Goal: Information Seeking & Learning: Learn about a topic

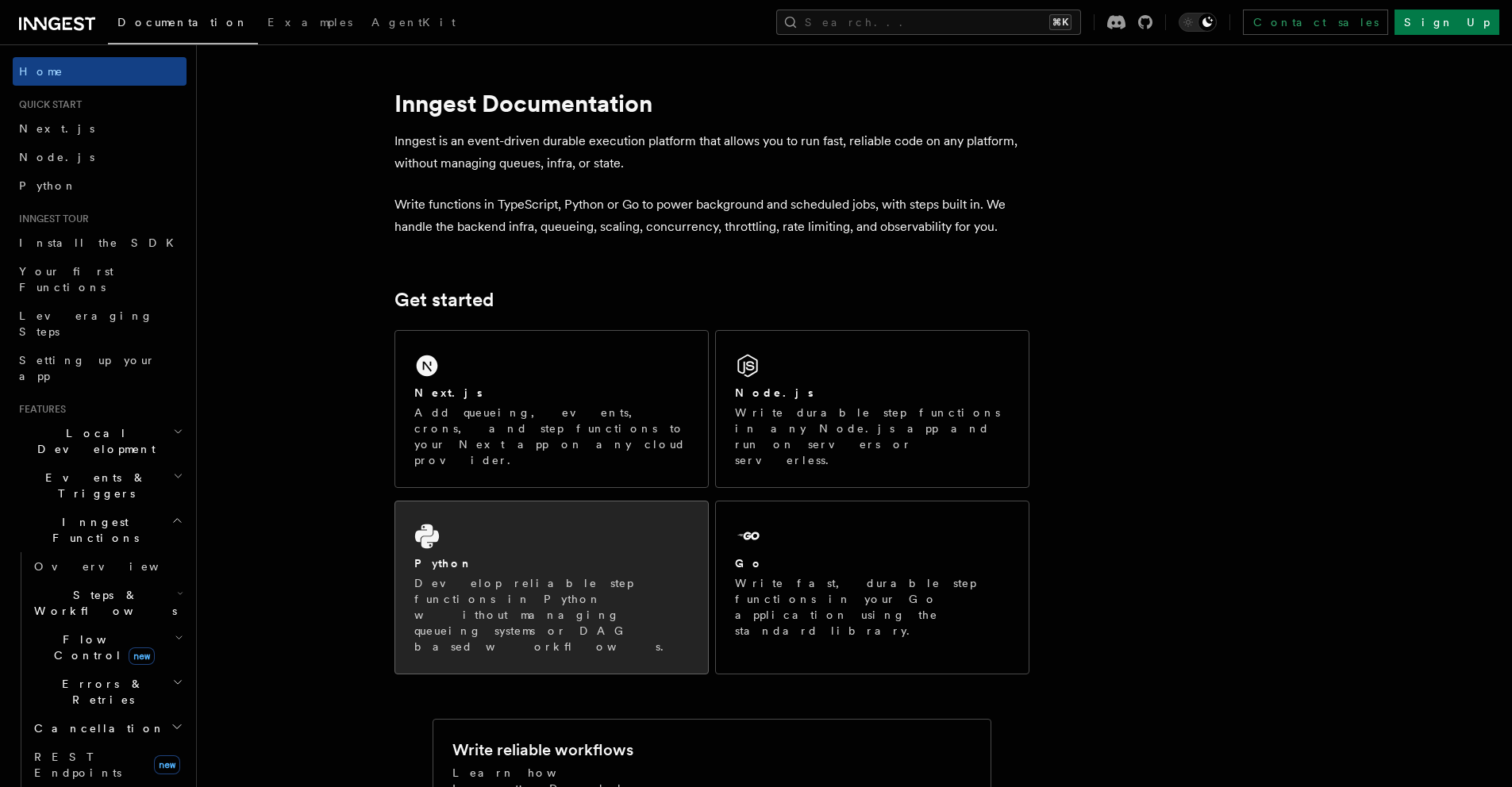
click at [445, 556] on h2 "Python" at bounding box center [443, 563] width 58 height 16
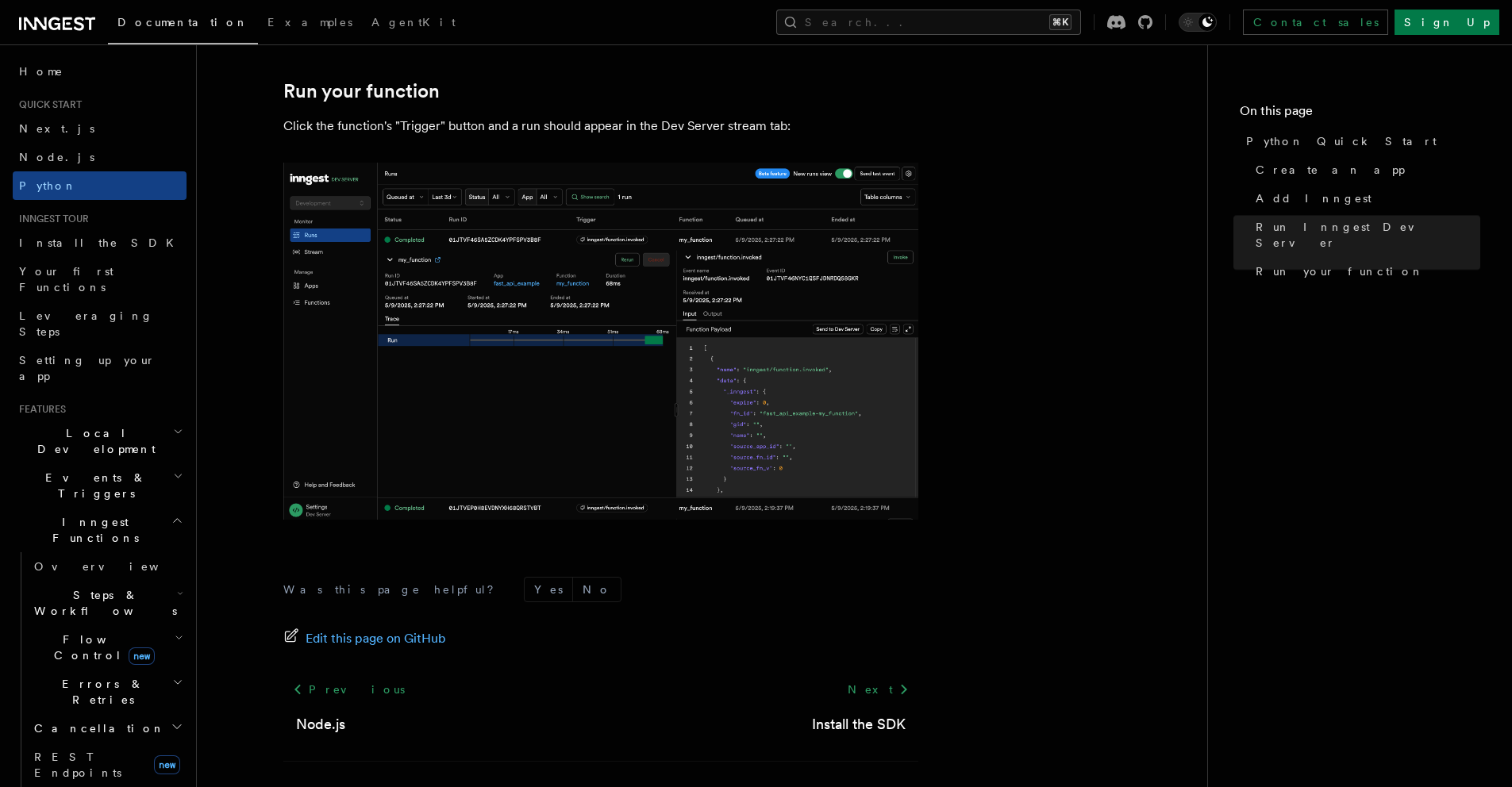
scroll to position [3224, 0]
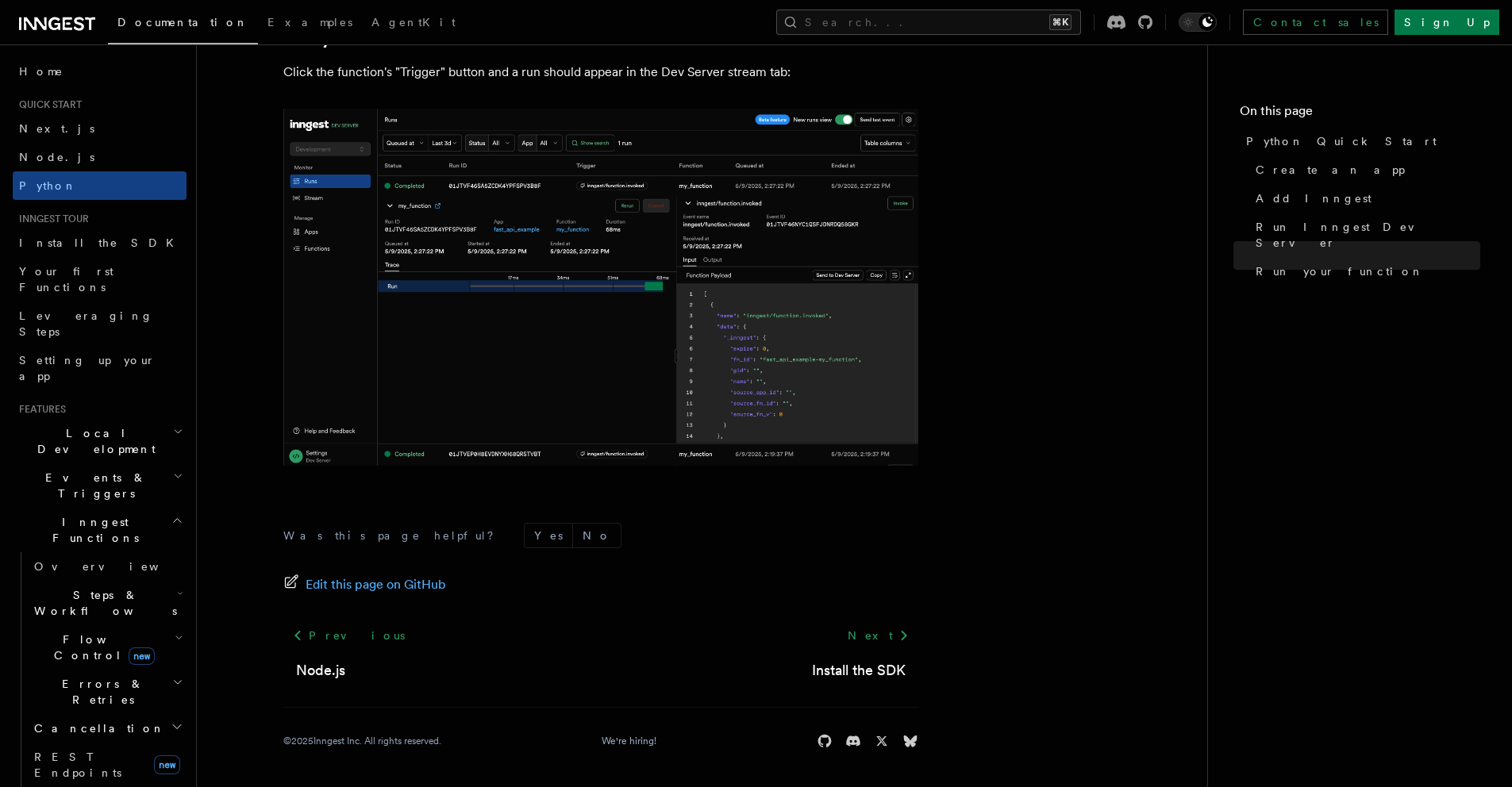
click at [103, 587] on span "Steps & Workflows" at bounding box center [102, 603] width 150 height 32
click at [113, 625] on link "Overview" at bounding box center [115, 639] width 144 height 28
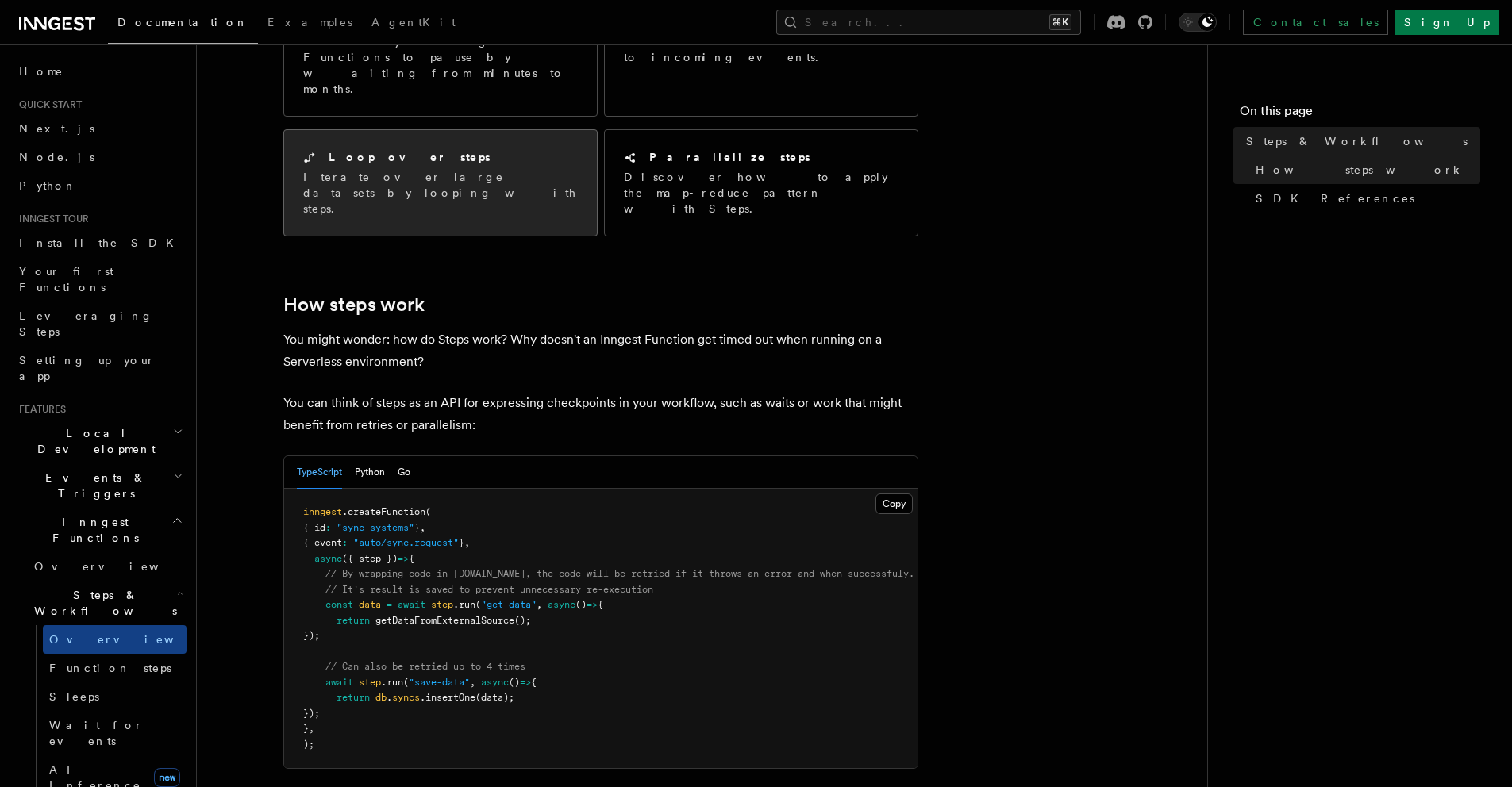
scroll to position [414, 0]
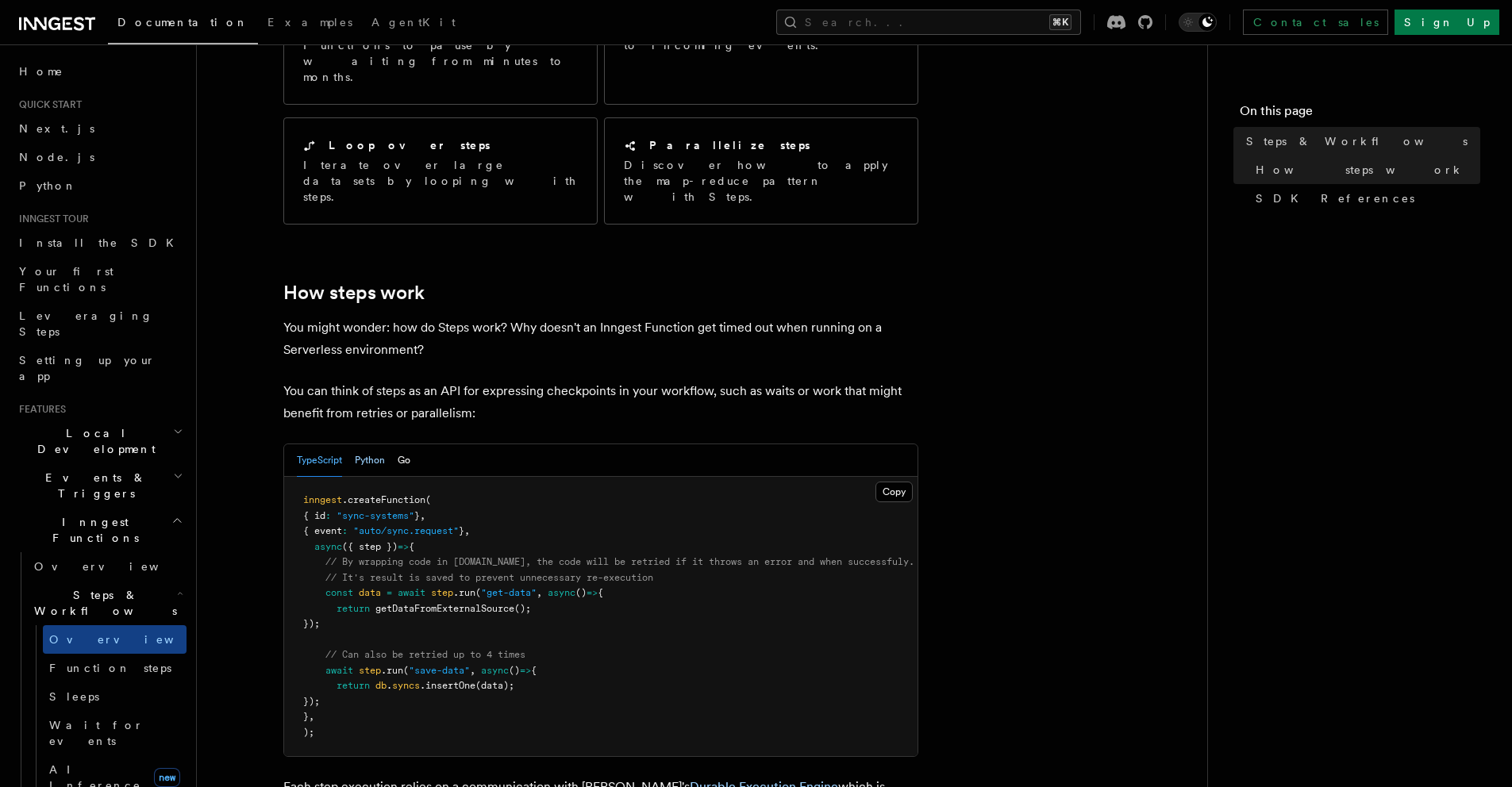
click at [372, 445] on button "Python" at bounding box center [370, 461] width 30 height 33
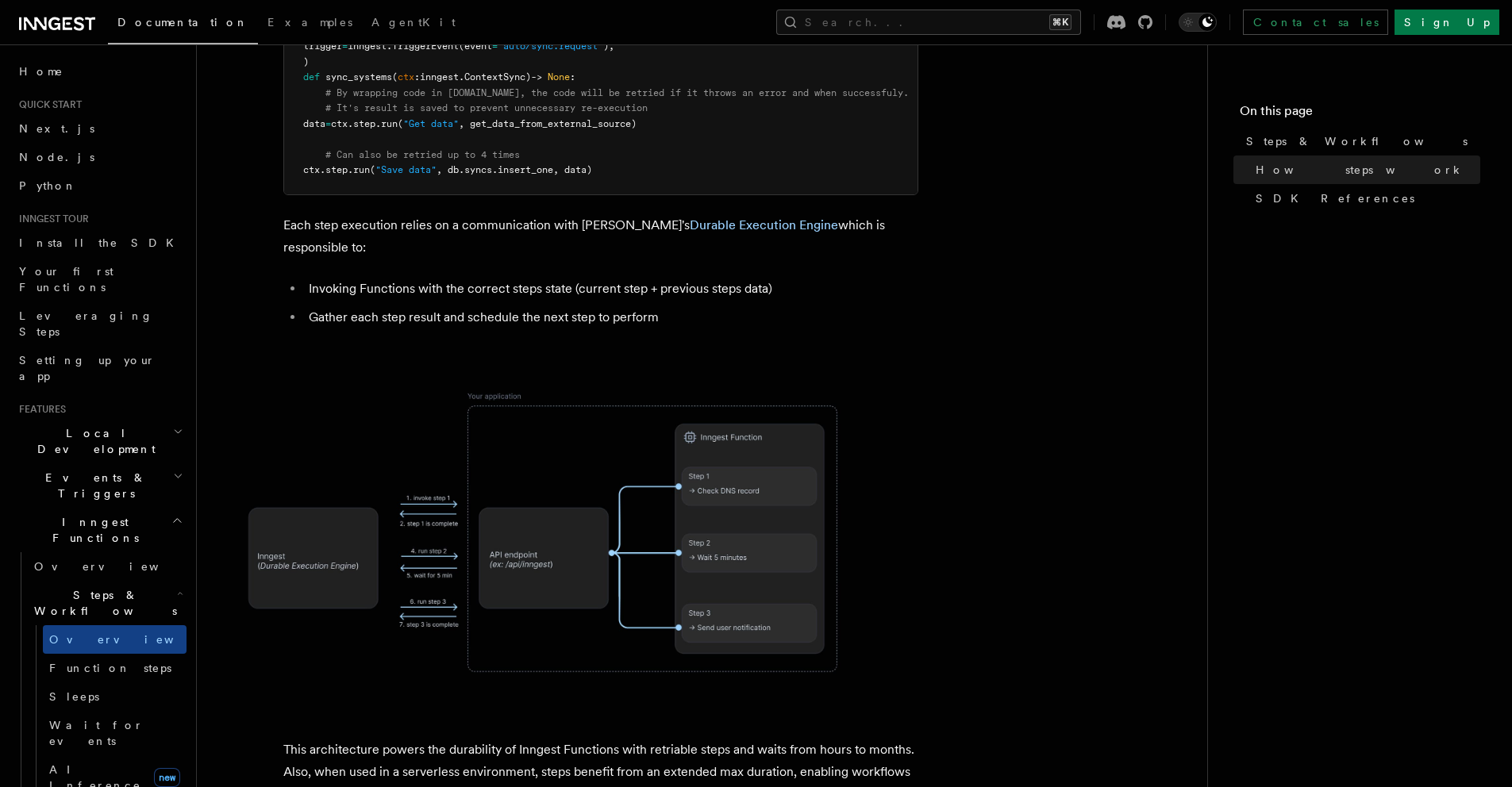
scroll to position [921, 0]
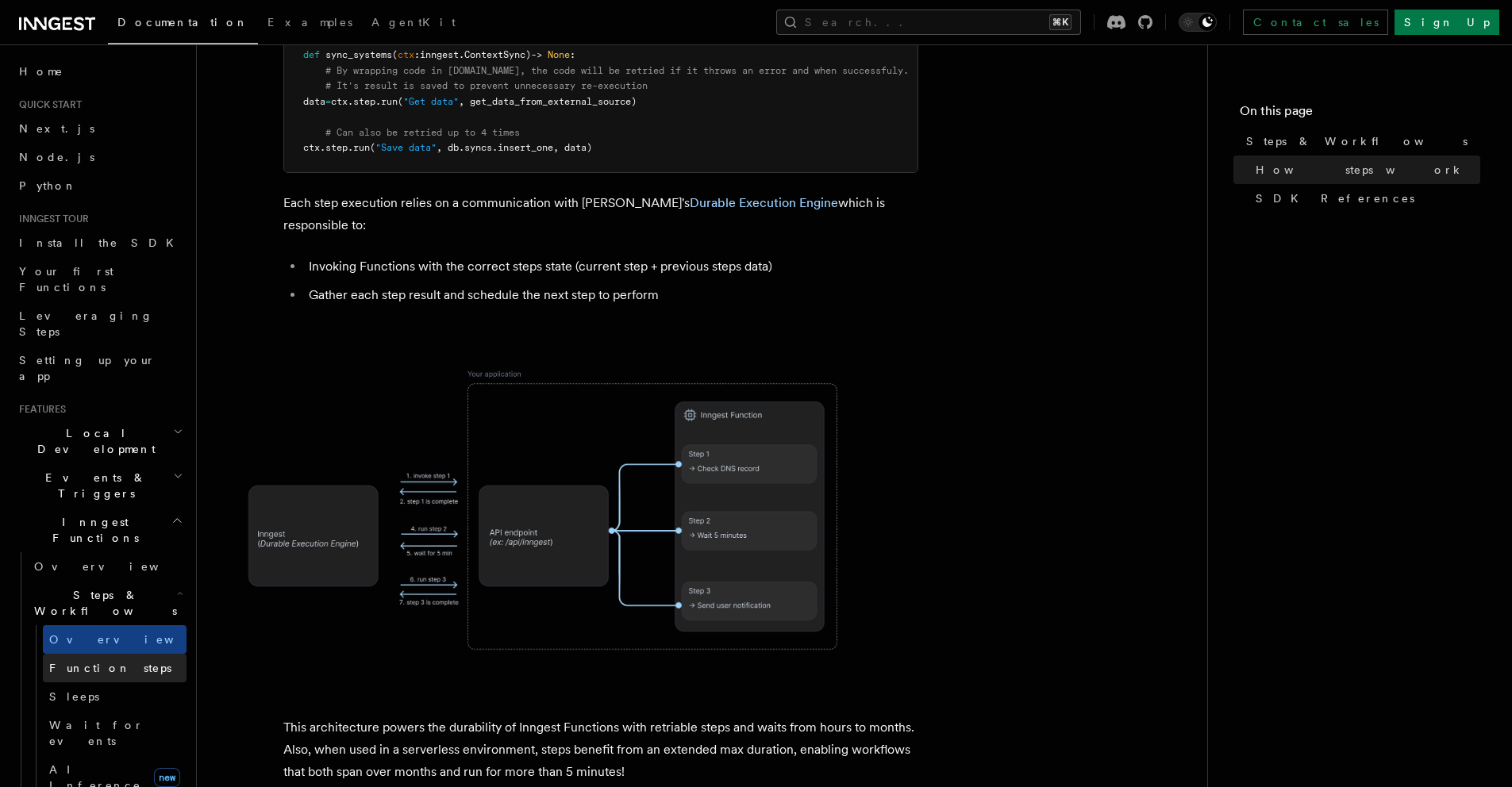
click at [120, 662] on span "Function steps" at bounding box center [110, 669] width 122 height 13
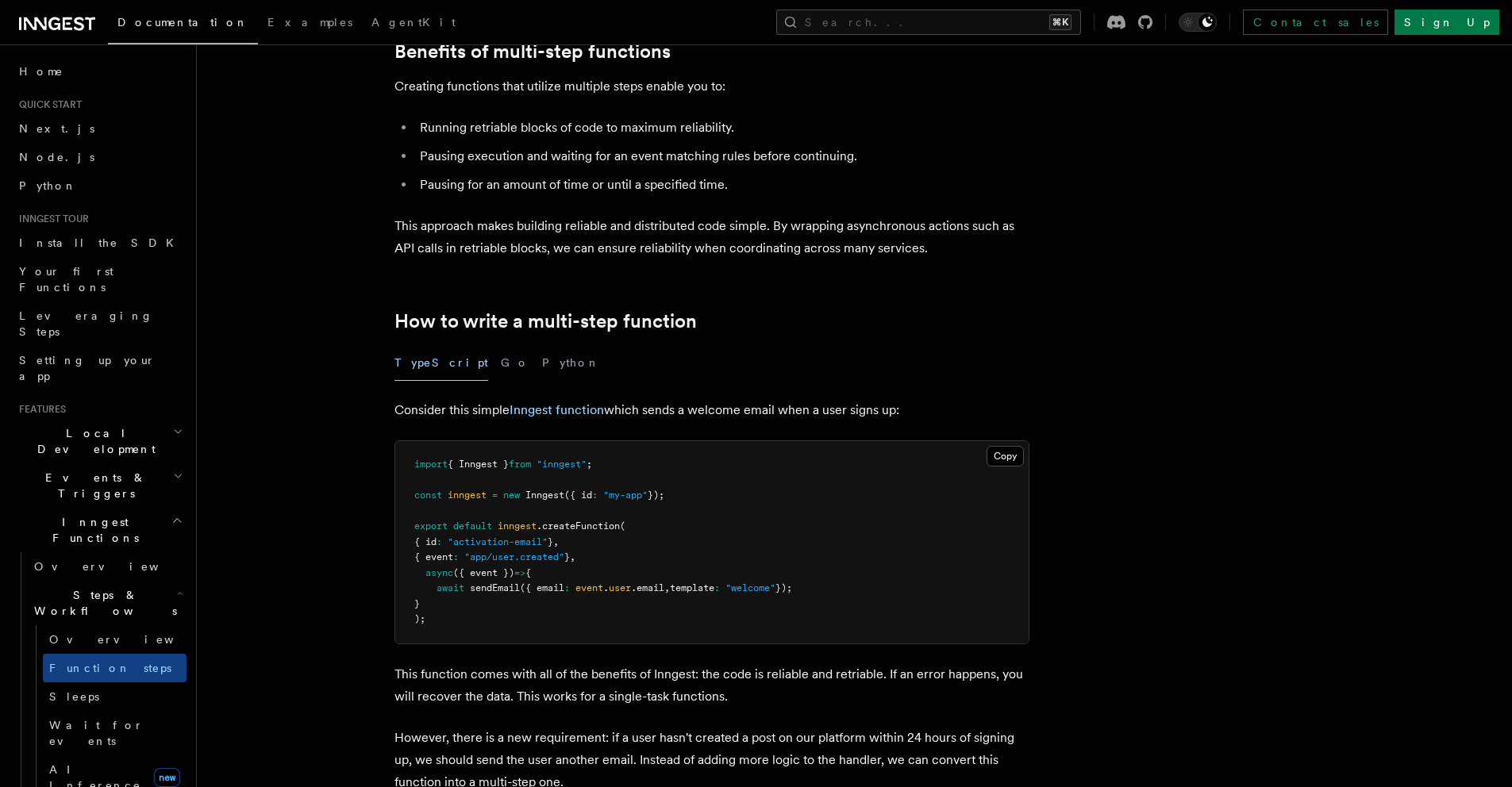
scroll to position [354, 0]
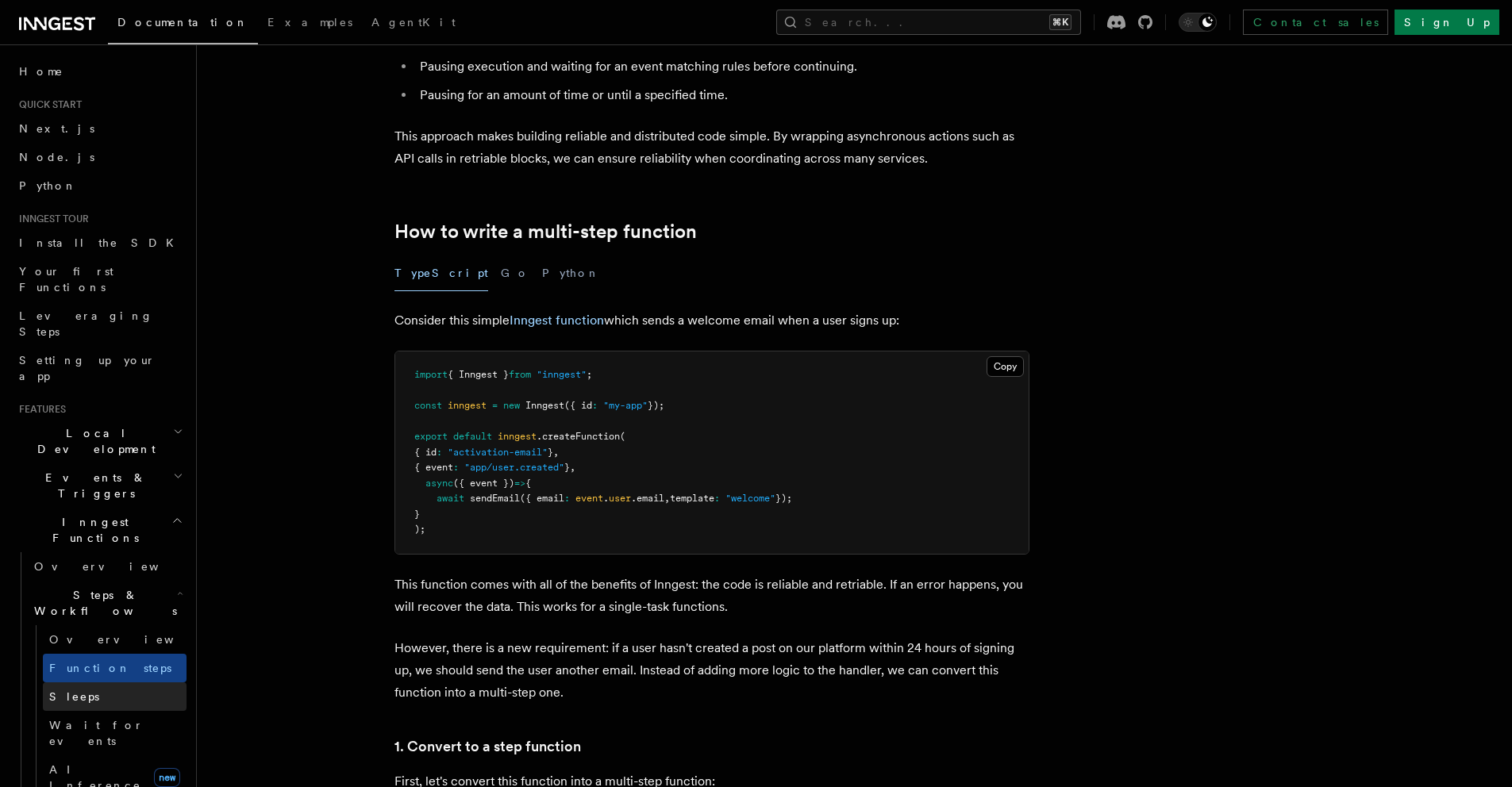
click at [167, 683] on link "Sleeps" at bounding box center [115, 697] width 144 height 28
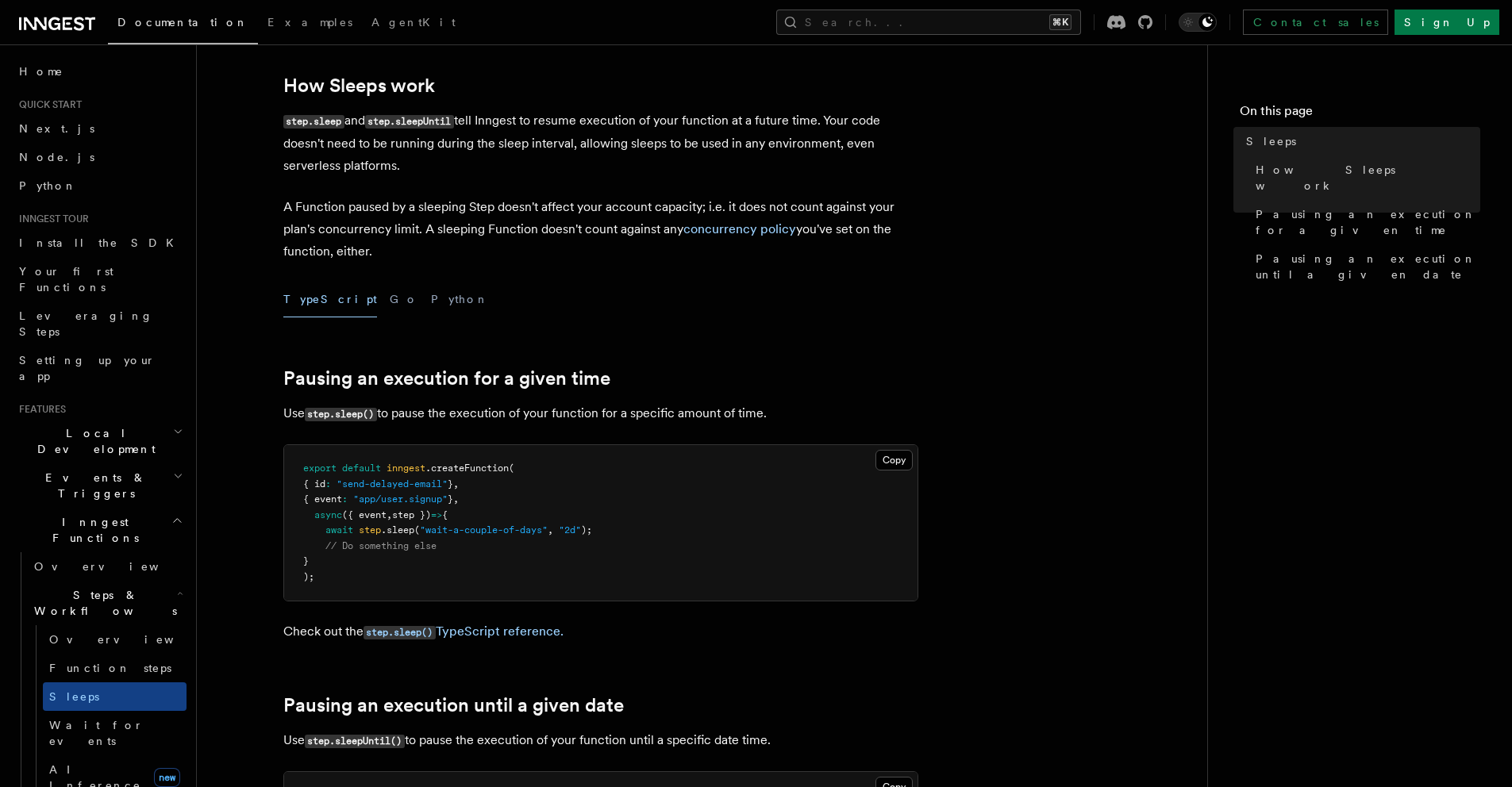
scroll to position [285, 0]
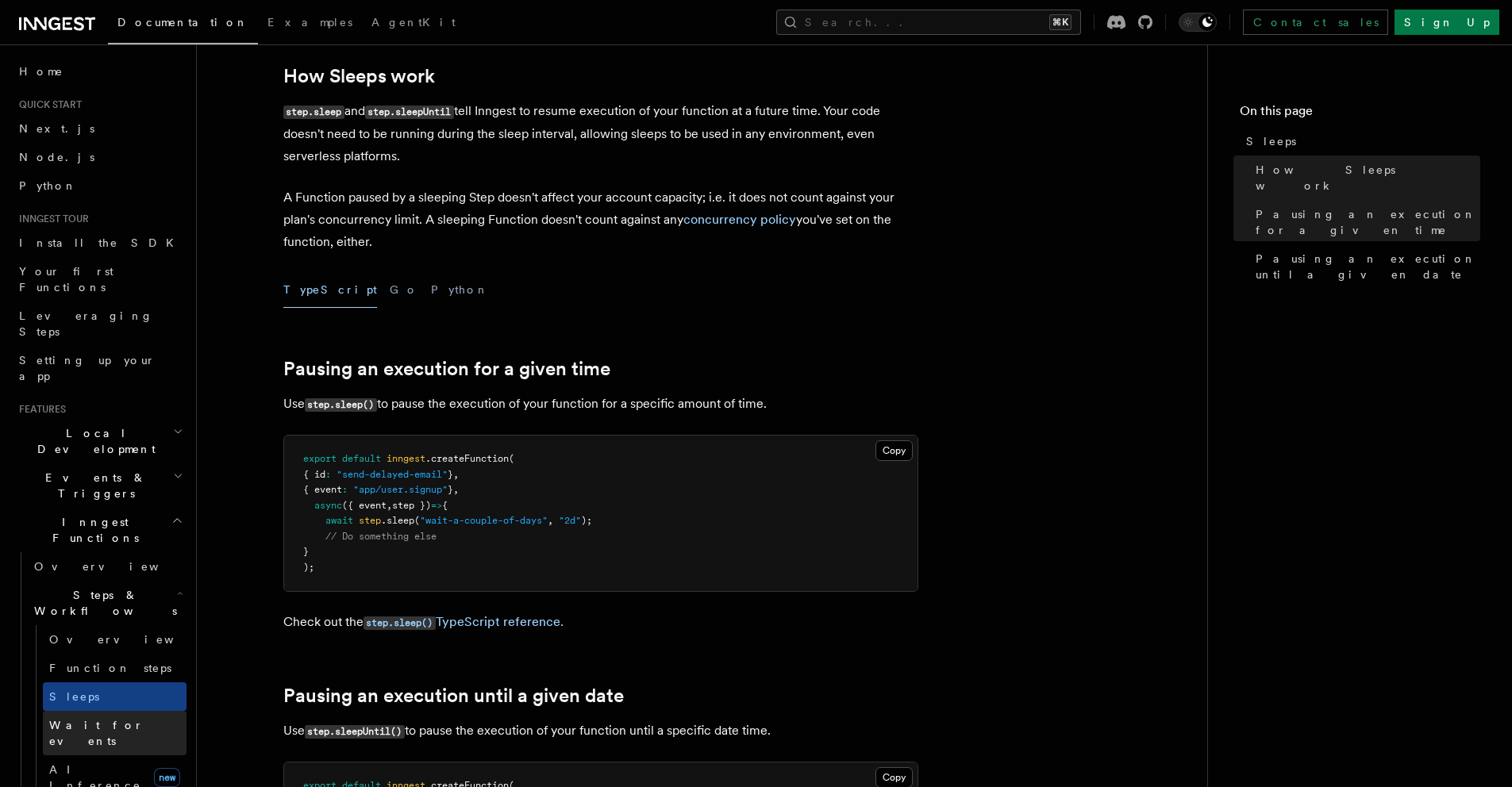
click at [99, 719] on span "Wait for events" at bounding box center [96, 733] width 94 height 28
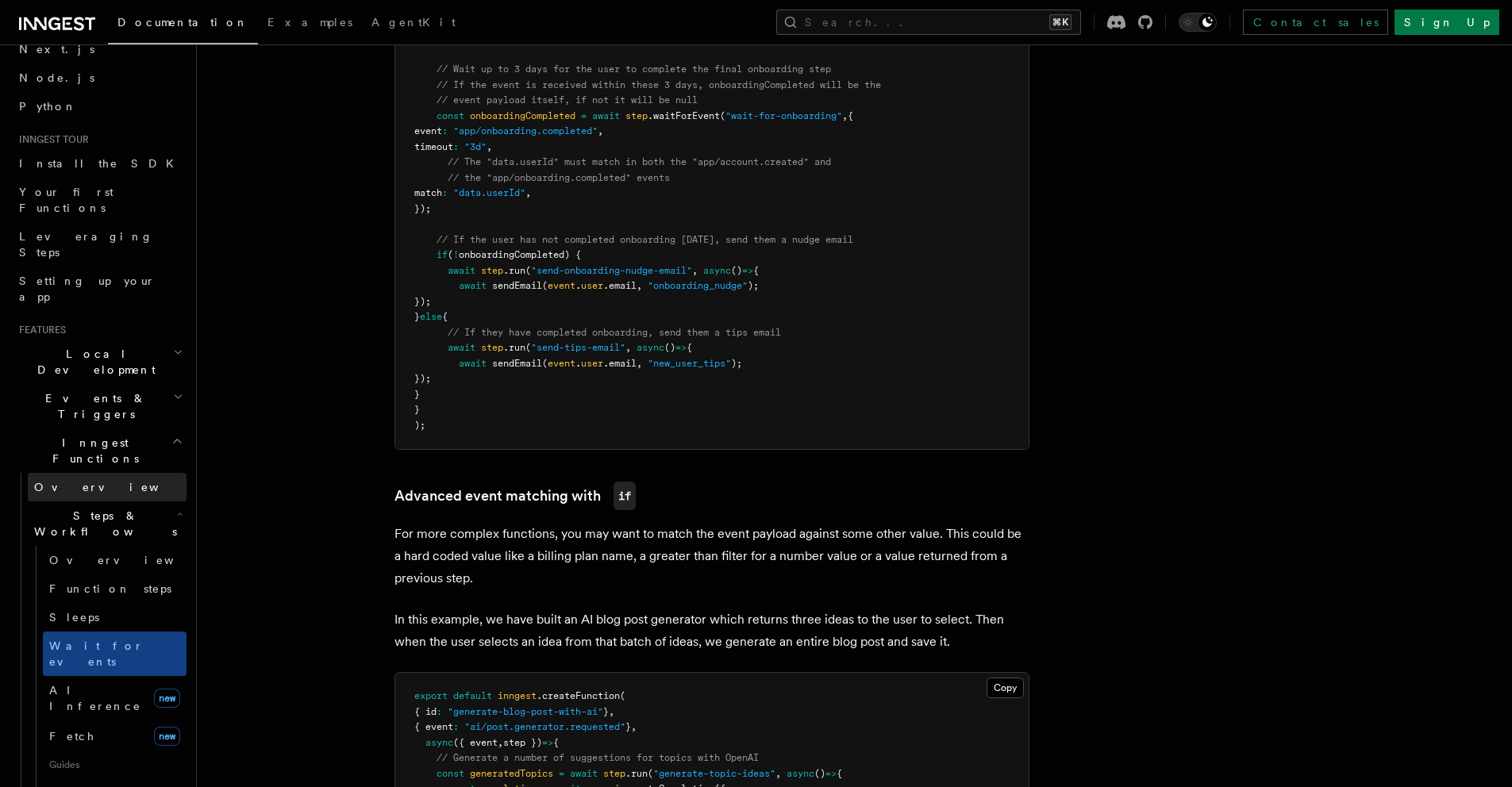
scroll to position [206, 0]
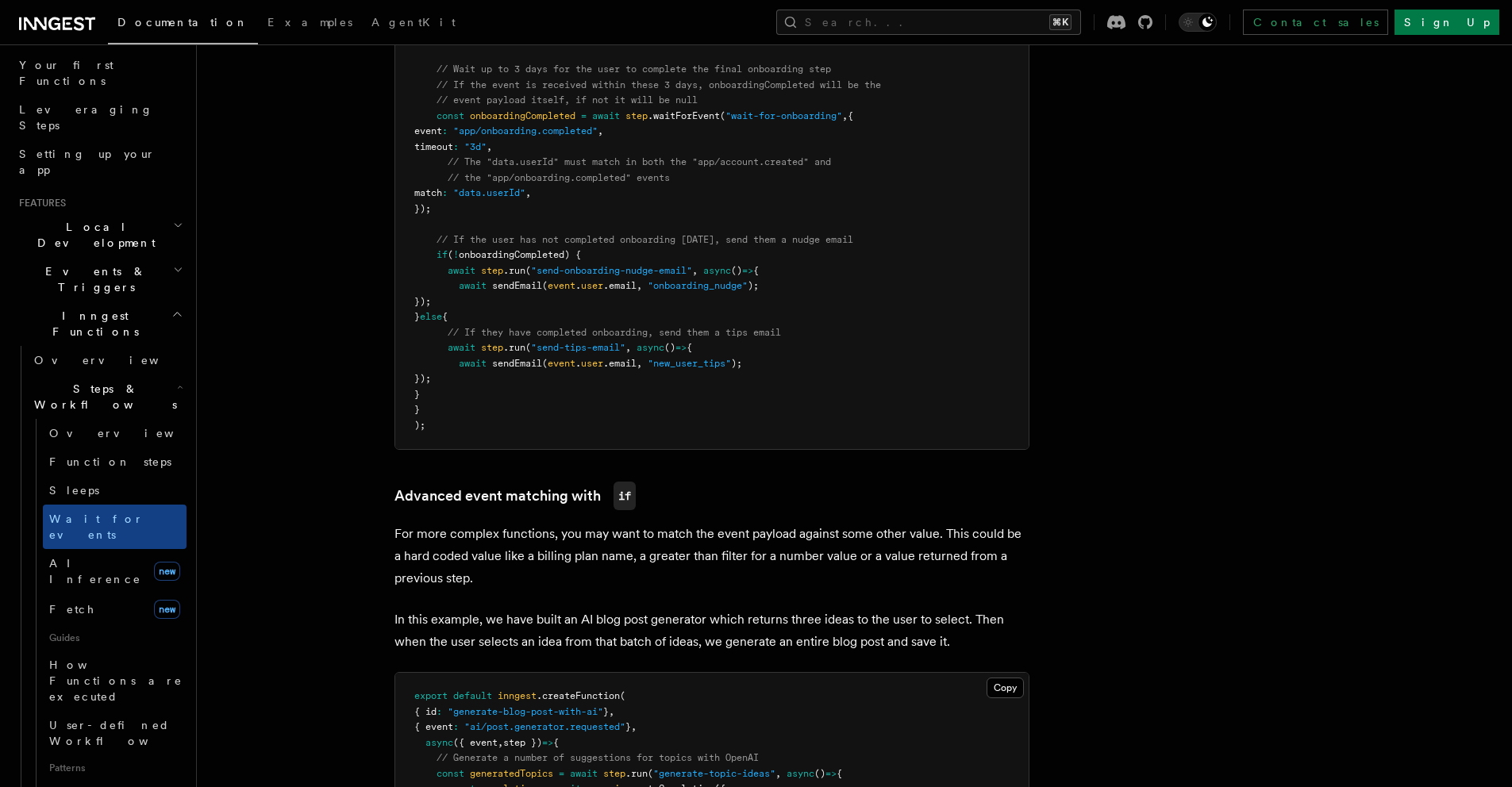
click at [173, 263] on icon "button" at bounding box center [178, 270] width 10 height 13
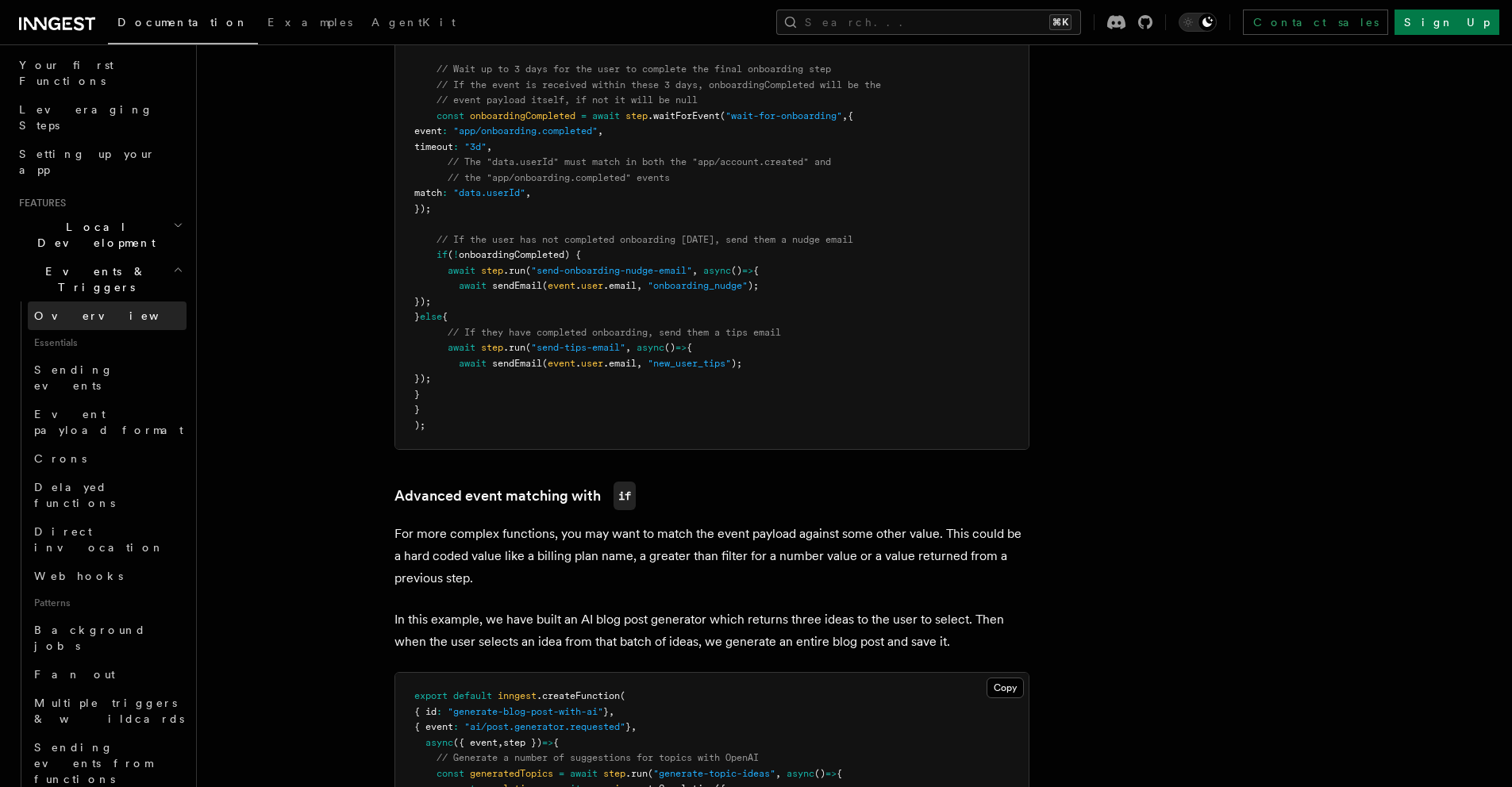
click at [101, 302] on link "Overview" at bounding box center [107, 316] width 159 height 28
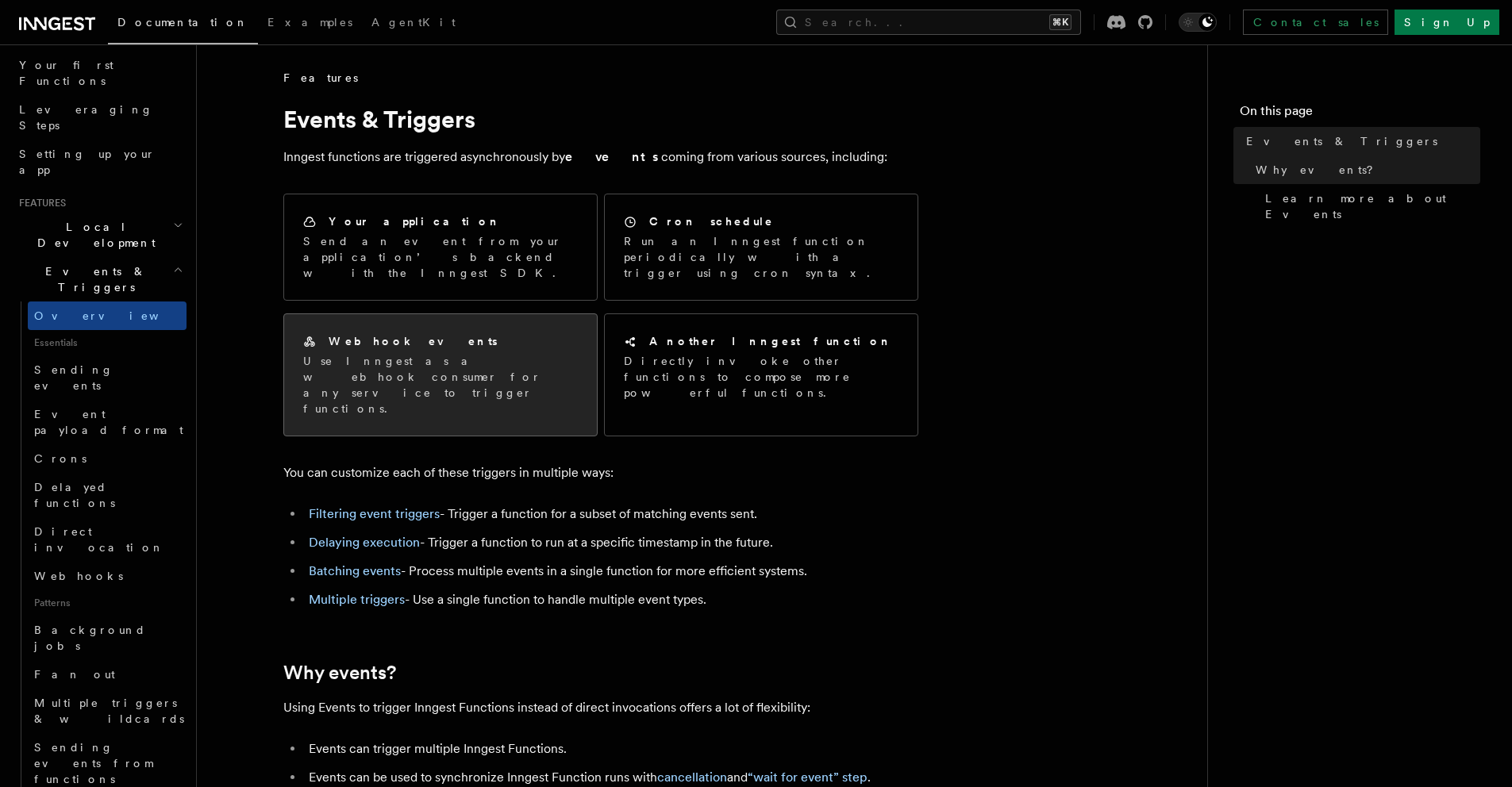
click at [546, 333] on div "Webhook events" at bounding box center [440, 341] width 275 height 17
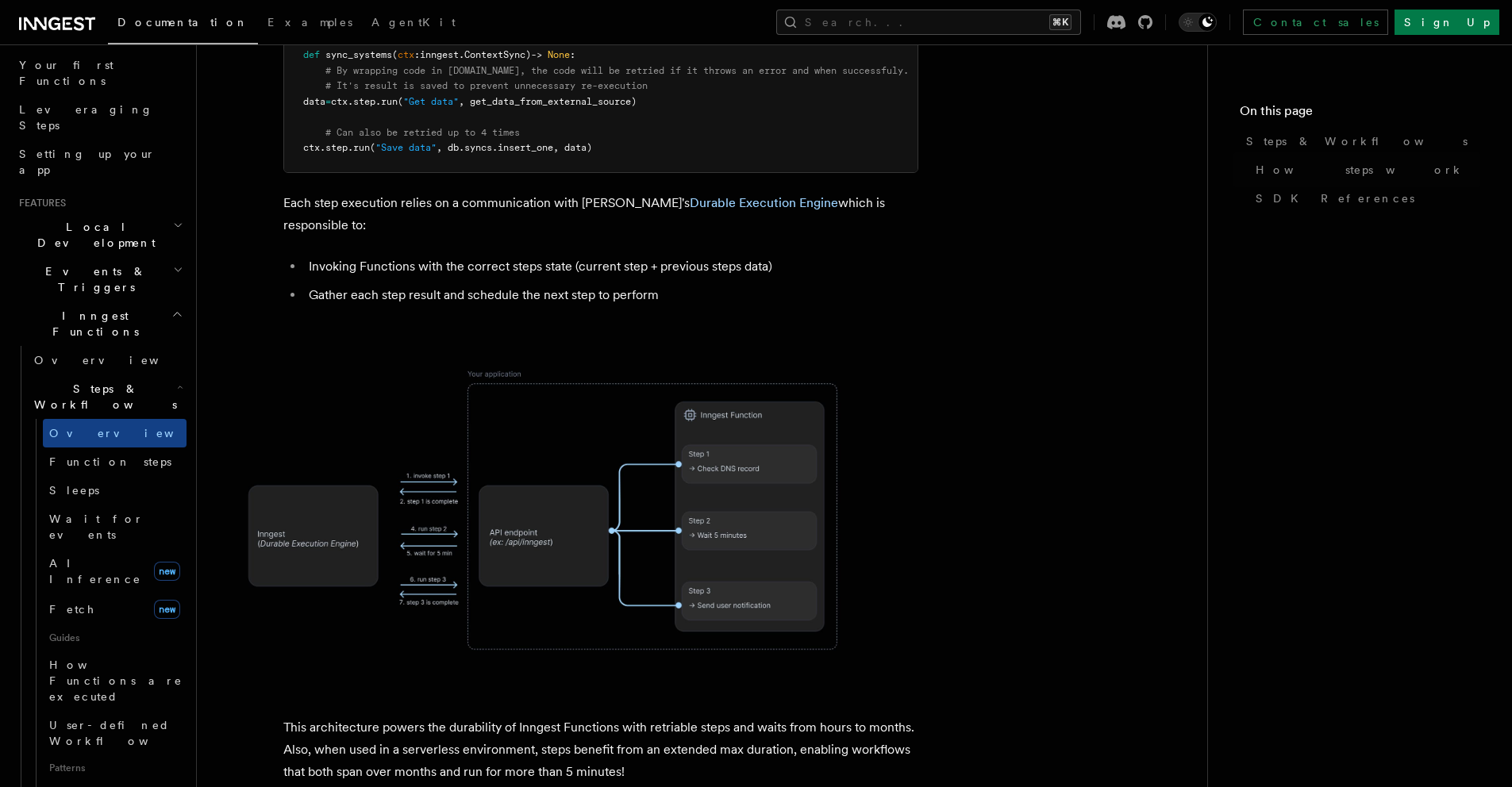
scroll to position [2153, 0]
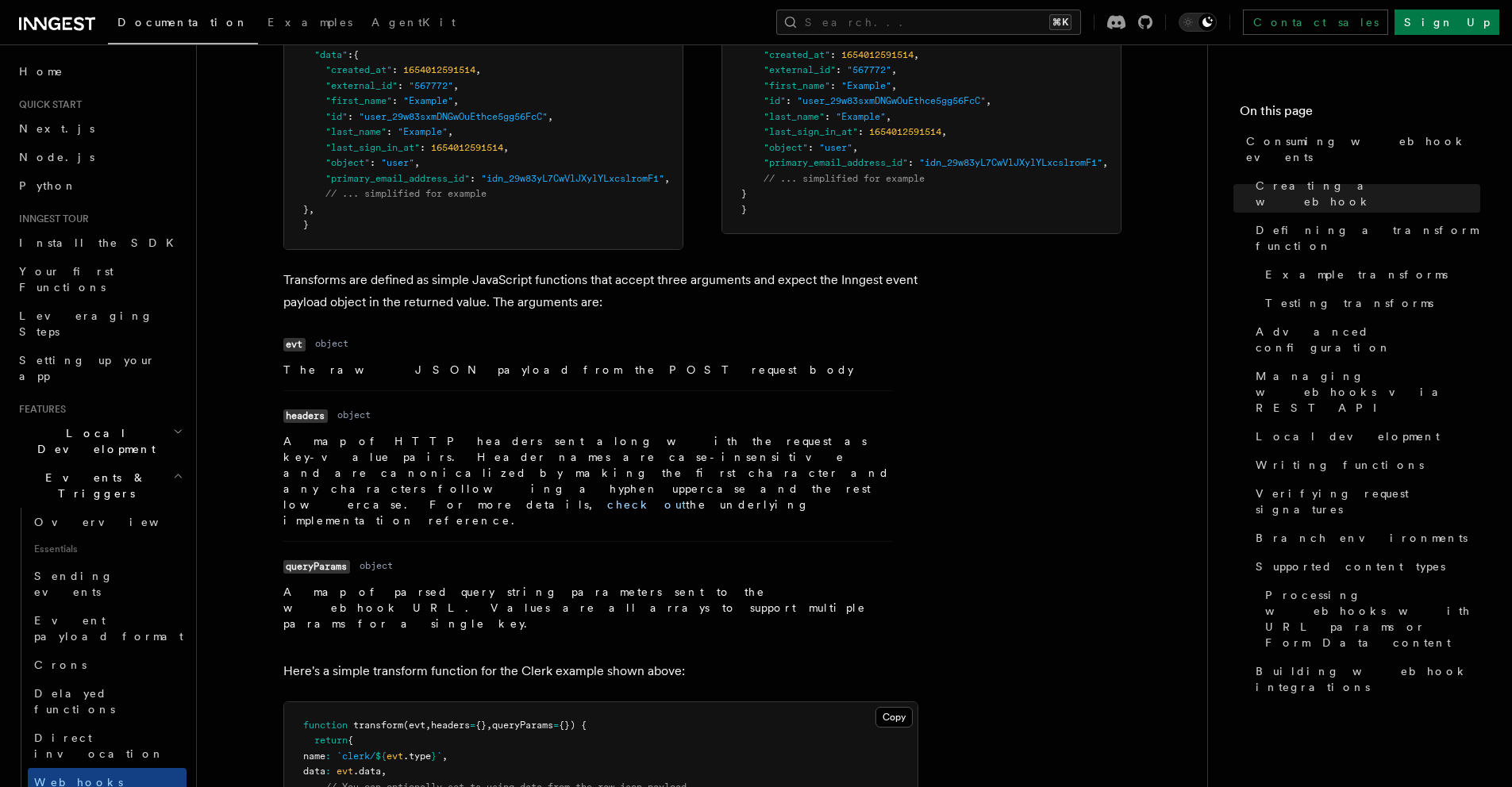
scroll to position [1670, 0]
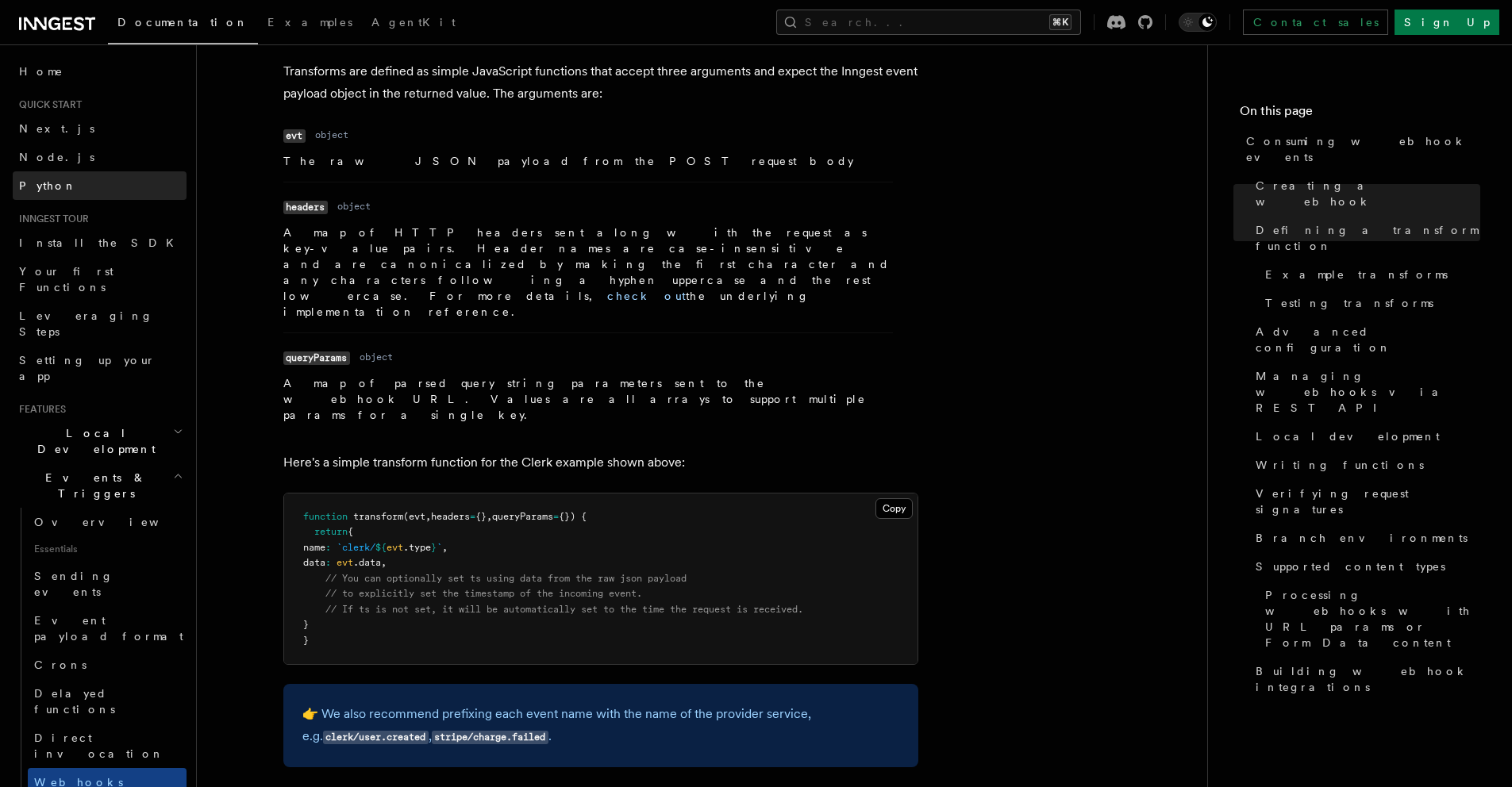
click at [82, 181] on link "Python" at bounding box center [100, 185] width 174 height 28
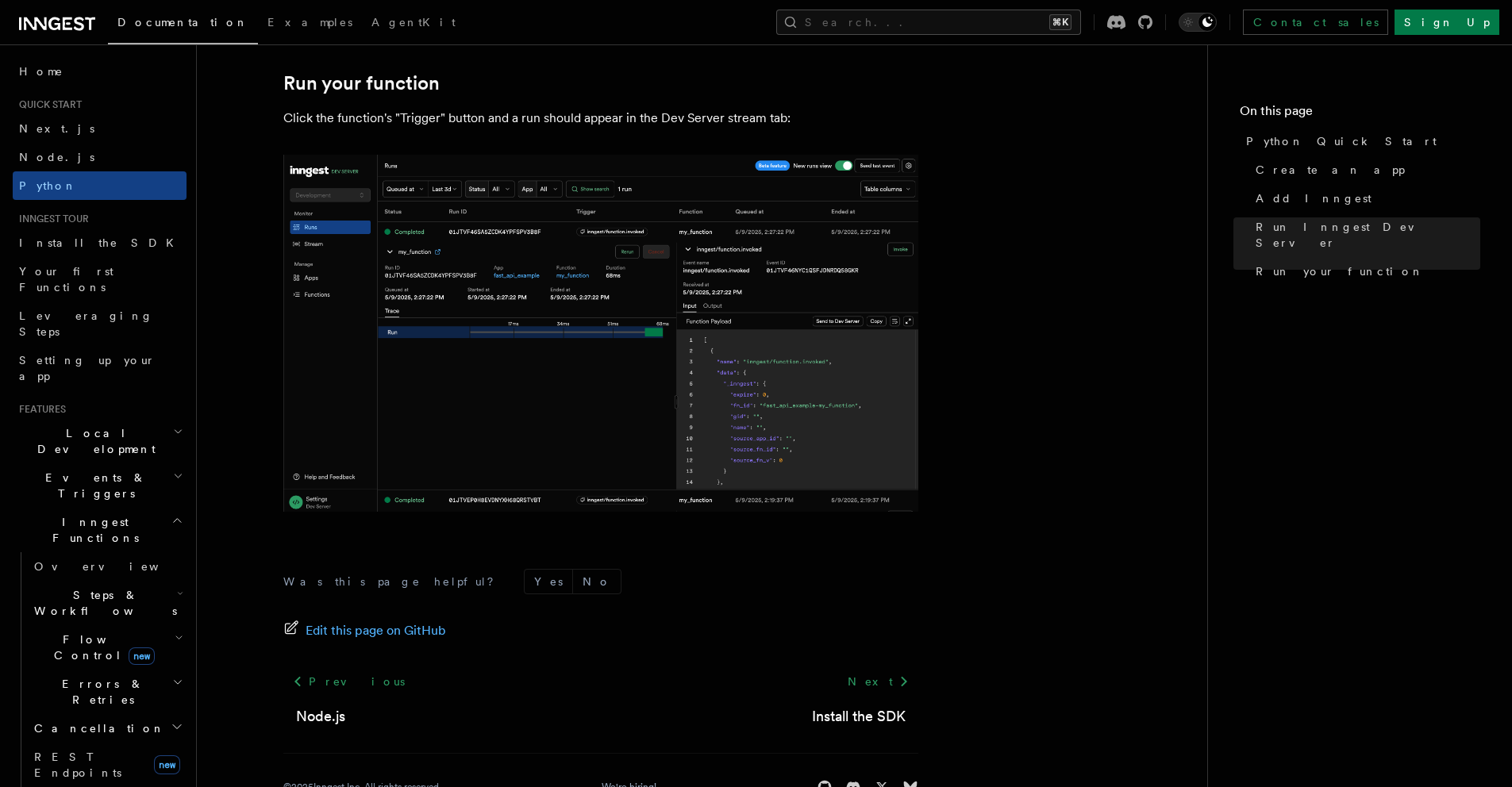
scroll to position [3224, 0]
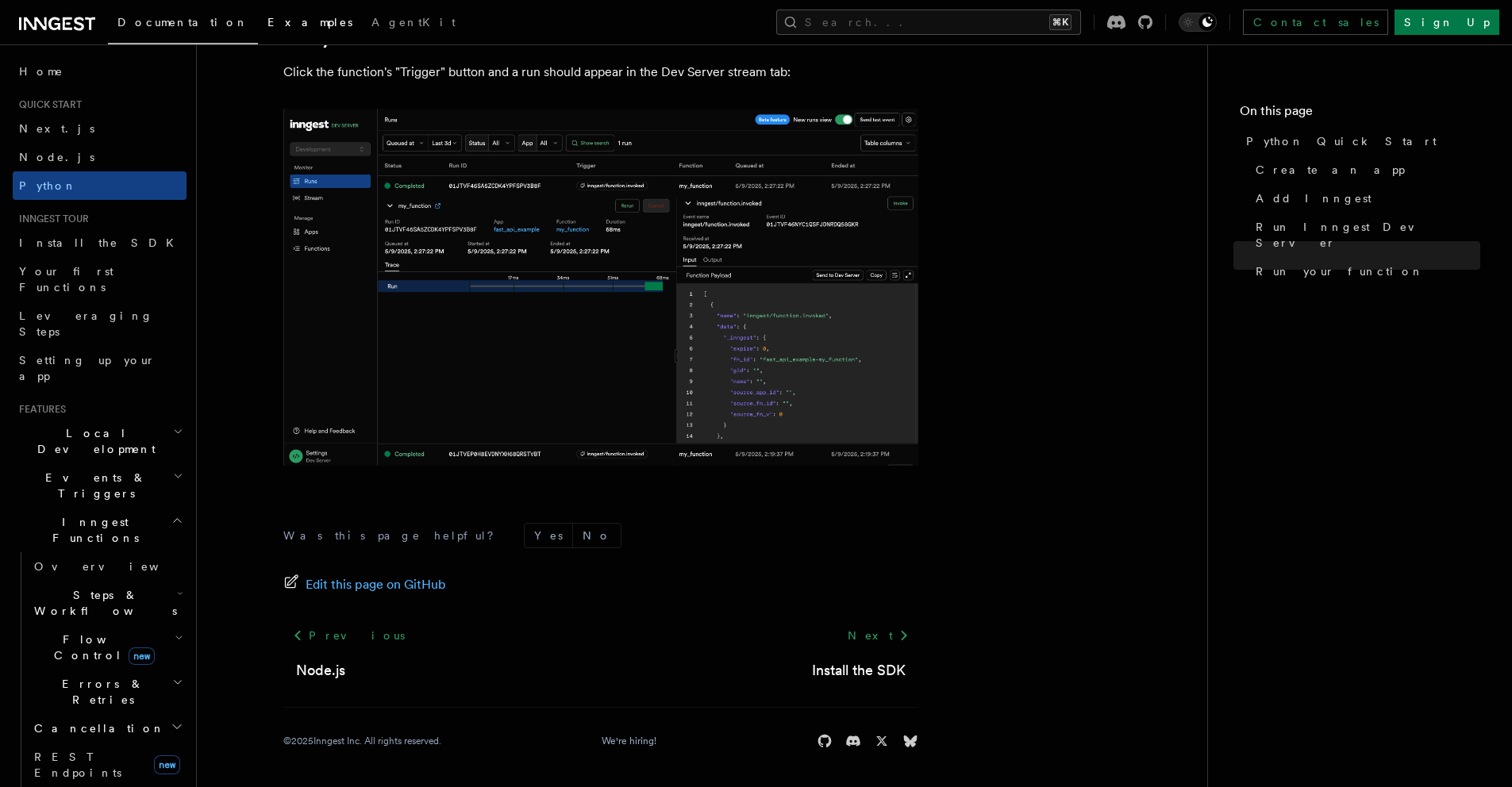
click at [267, 17] on span "Examples" at bounding box center [309, 23] width 85 height 13
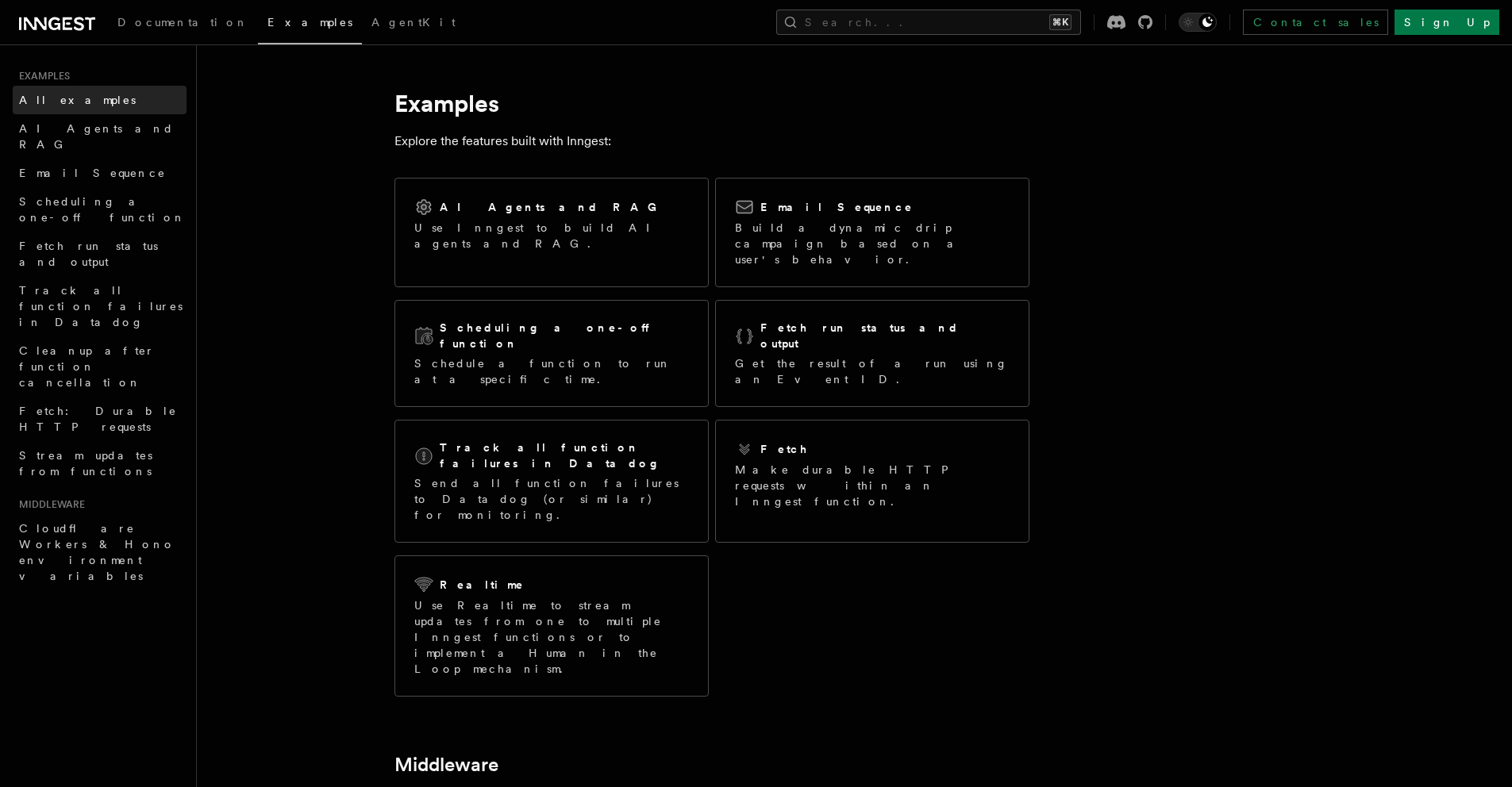
click at [127, 102] on link "All examples" at bounding box center [100, 100] width 174 height 28
click at [45, 97] on span "All examples" at bounding box center [77, 101] width 117 height 13
click at [137, 27] on span "Documentation" at bounding box center [182, 23] width 131 height 13
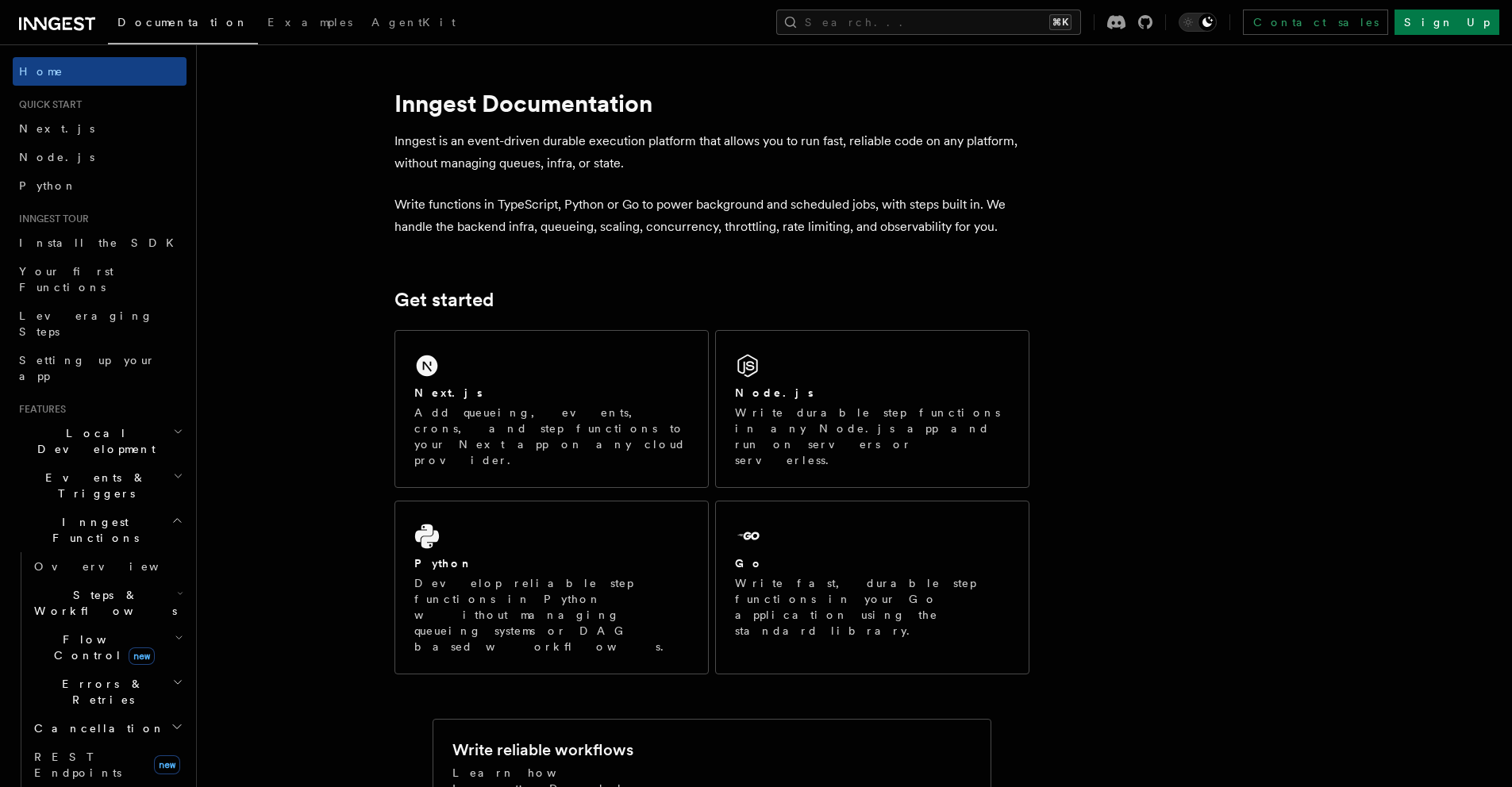
click at [46, 22] on icon at bounding box center [35, 24] width 23 height 13
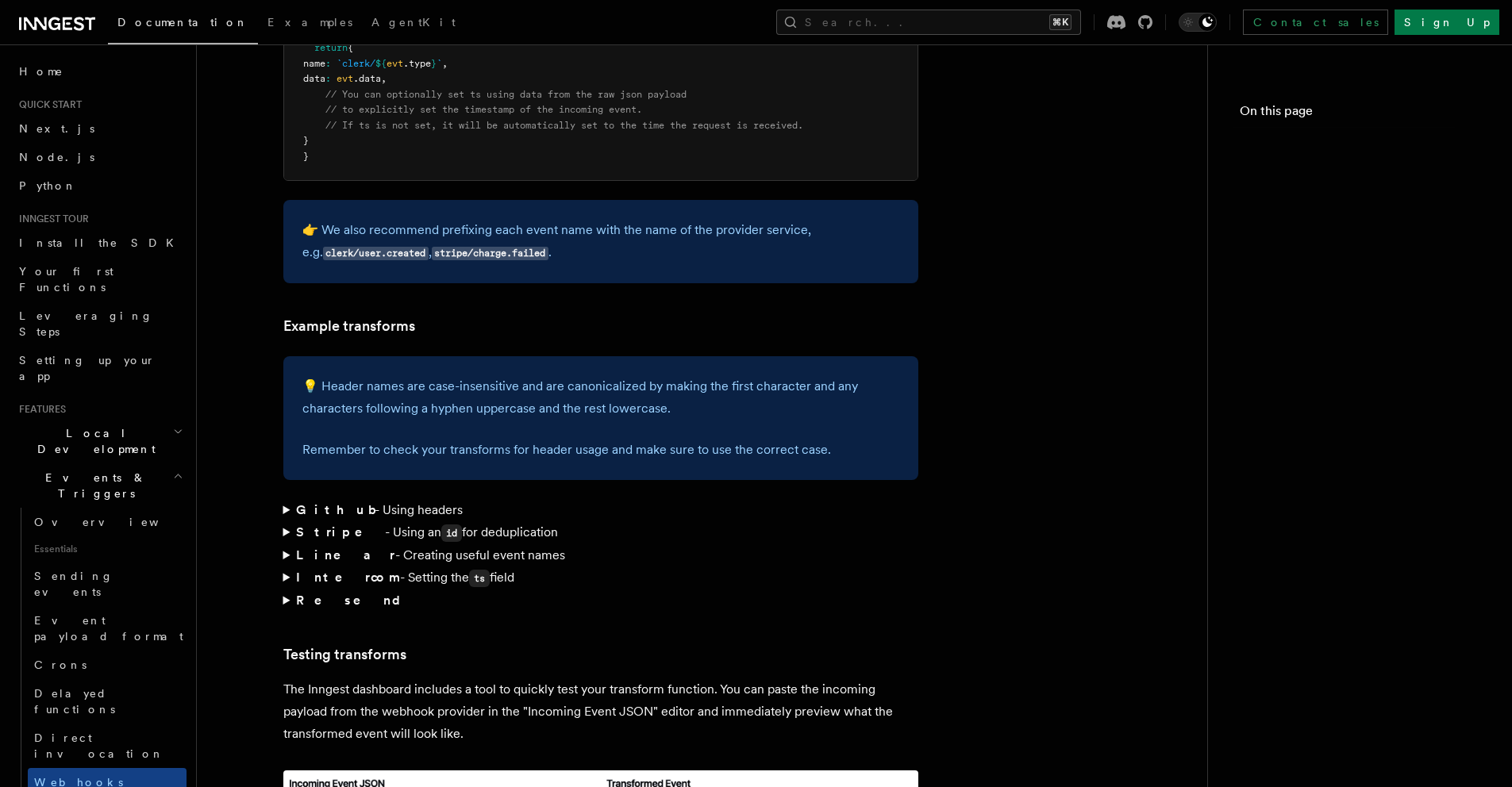
scroll to position [1670, 0]
